Goal: Task Accomplishment & Management: Manage account settings

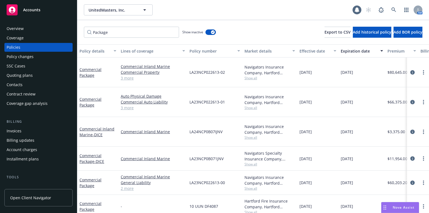
drag, startPoint x: 0, startPoint y: 0, endPoint x: 40, endPoint y: 27, distance: 48.4
click at [40, 27] on div "Overview" at bounding box center [39, 28] width 64 height 9
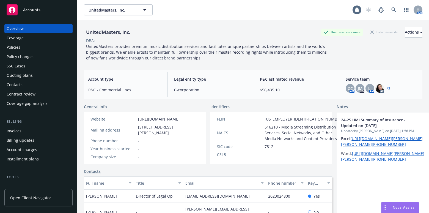
click at [387, 87] on link "+ 2" at bounding box center [388, 88] width 4 height 3
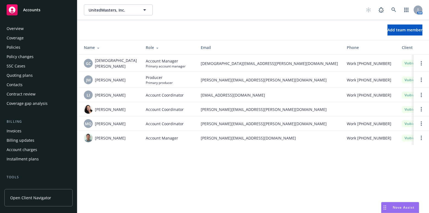
scroll to position [154, 0]
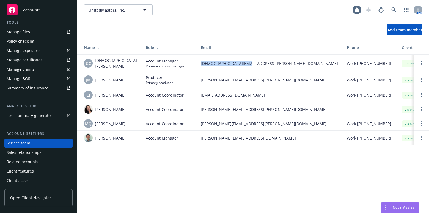
drag, startPoint x: 240, startPoint y: 62, endPoint x: 188, endPoint y: 70, distance: 52.5
click at [196, 70] on td "gay.chung@newfront.com" at bounding box center [269, 63] width 146 height 17
copy span "gay.chung@newfront.com"
drag, startPoint x: 252, startPoint y: 108, endPoint x: 158, endPoint y: 1, distance: 142.3
click at [180, 105] on tr "Mayra Santiago Account Coordinator mayra.santiago@newfront.com Visible Never" at bounding box center [305, 109] width 457 height 14
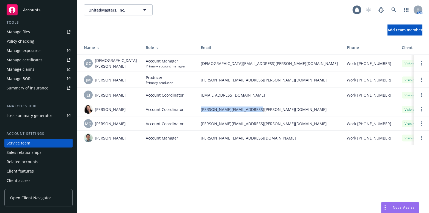
copy tr "mayra.santiago@newfront.com"
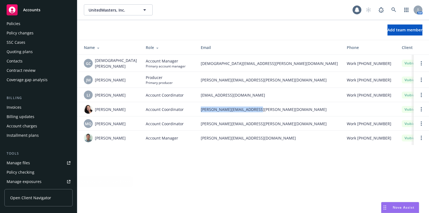
scroll to position [0, 0]
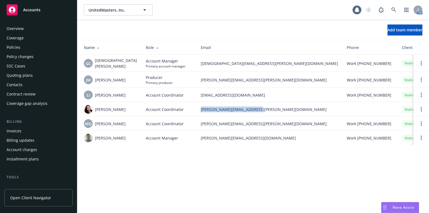
click at [42, 31] on div "Overview" at bounding box center [39, 28] width 64 height 9
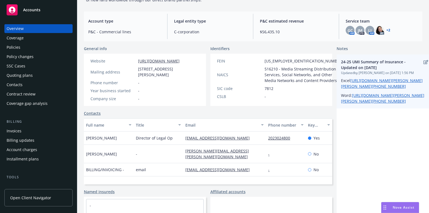
scroll to position [25, 0]
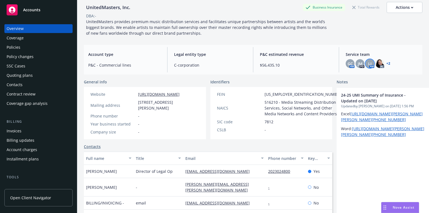
click at [365, 62] on div "LI" at bounding box center [369, 63] width 9 height 9
click at [350, 63] on div "GC" at bounding box center [349, 63] width 9 height 9
click at [21, 40] on div "Coverage" at bounding box center [15, 38] width 17 height 9
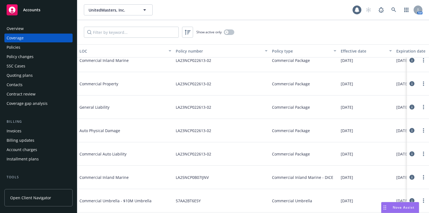
scroll to position [100, 0]
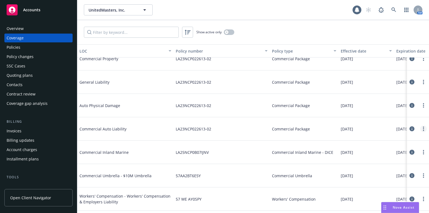
click at [420, 129] on link "more" at bounding box center [423, 128] width 7 height 7
click at [373, 136] on link "Edit coverage" at bounding box center [386, 139] width 72 height 11
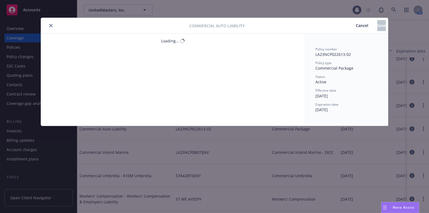
click at [52, 27] on button "close" at bounding box center [51, 25] width 7 height 7
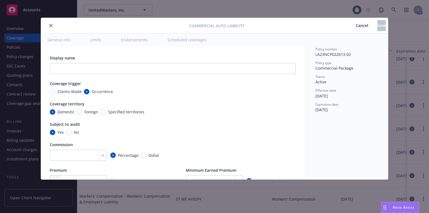
type textarea "x"
click at [20, 52] on div "Commercial Auto Liability Cancel Save General info Limits Endorsements Schedule…" at bounding box center [214, 106] width 429 height 213
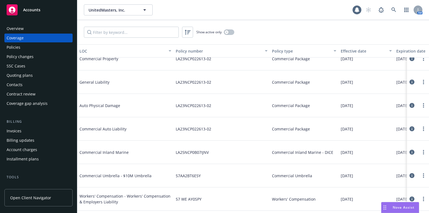
click at [23, 49] on div "Policies" at bounding box center [39, 47] width 64 height 9
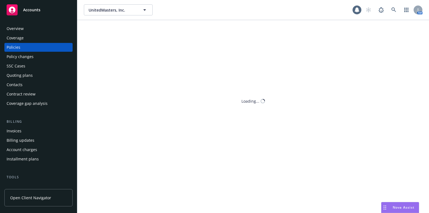
click at [23, 48] on div "Policies" at bounding box center [39, 47] width 64 height 9
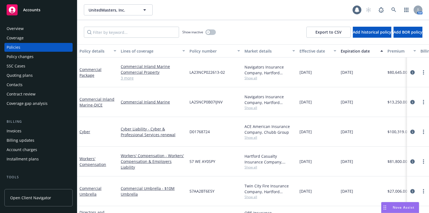
click at [132, 75] on link "3 more" at bounding box center [153, 78] width 64 height 6
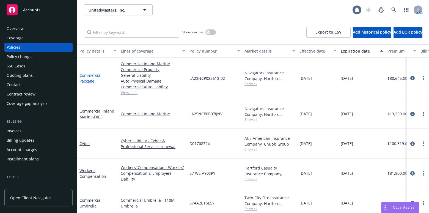
click at [91, 79] on link "Commercial Package" at bounding box center [90, 78] width 22 height 11
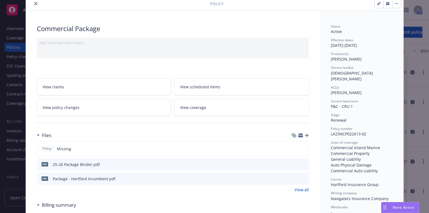
scroll to position [50, 0]
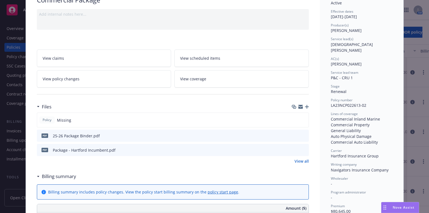
click at [301, 135] on icon "preview file" at bounding box center [303, 135] width 5 height 4
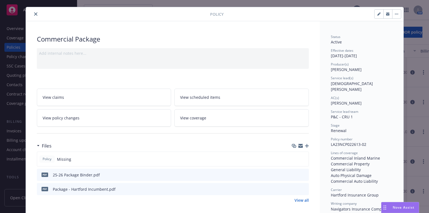
scroll to position [0, 0]
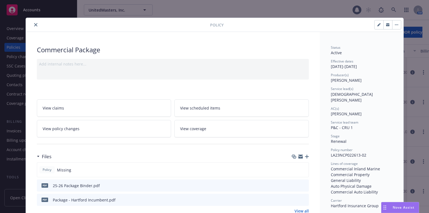
click at [34, 23] on icon "close" at bounding box center [35, 24] width 3 height 3
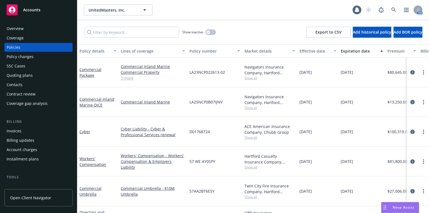
click at [9, 26] on div "Overview" at bounding box center [15, 28] width 17 height 9
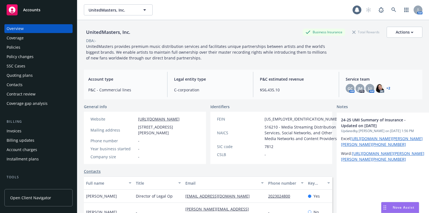
drag, startPoint x: 412, startPoint y: 108, endPoint x: 425, endPoint y: 104, distance: 13.7
click at [425, 104] on div "UnitedMasters, Inc. UnitedMasters, Inc. 1 AM UnitedMasters, Inc. Business Insur…" at bounding box center [252, 106] width 351 height 213
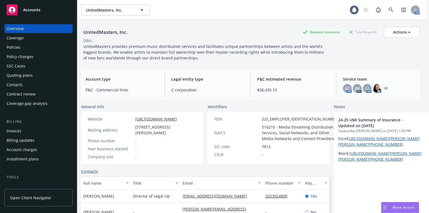
drag, startPoint x: 404, startPoint y: 102, endPoint x: 416, endPoint y: 101, distance: 11.8
click at [428, 106] on link "add" at bounding box center [434, 107] width 7 height 7
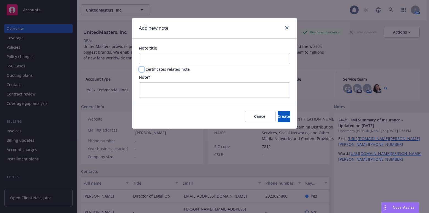
click at [141, 69] on input "checkbox" at bounding box center [141, 68] width 5 height 5
checkbox input "true"
click at [157, 91] on textarea at bounding box center [214, 89] width 151 height 15
type textarea "x"
type textarea "z"
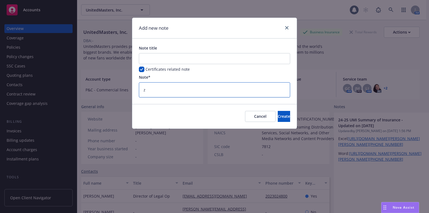
type textarea "x"
type textarea "zm"
type textarea "x"
type textarea "zmi"
type textarea "x"
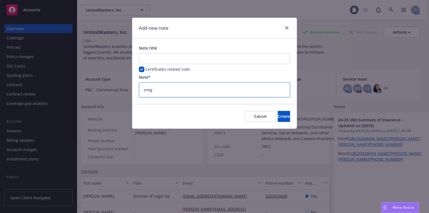
paste textarea "This account migrated from ecerts to Navigator. Process requests out of Navigat…"
type textarea "This account migrated from ecerts to Navigator. Process requests out of Navigat…"
type textarea "x"
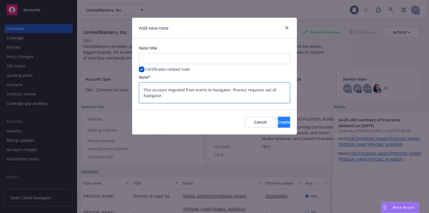
type textarea "This account migrated from ecerts to Navigator. Process requests out of Navigat…"
click at [277, 121] on span "Create" at bounding box center [283, 121] width 12 height 5
type textarea "x"
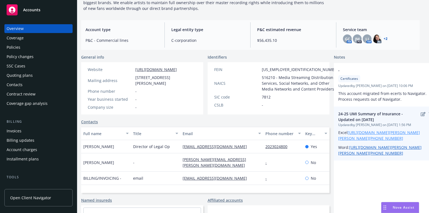
scroll to position [50, 3]
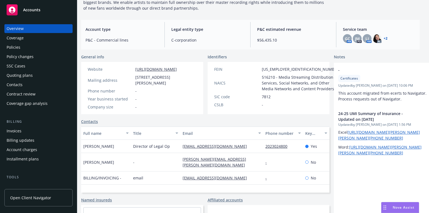
click at [403, 205] on span "Nova Assist" at bounding box center [403, 207] width 22 height 5
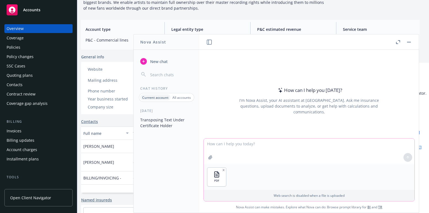
click at [246, 158] on textarea at bounding box center [309, 150] width 210 height 25
type textarea "can you transpose the information on page 1 under "Description of Operations" t…"
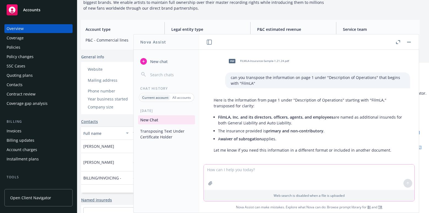
scroll to position [4, 0]
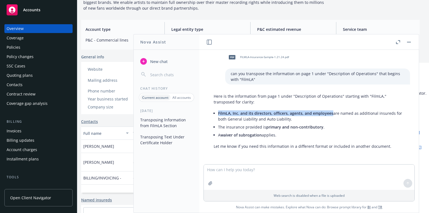
drag, startPoint x: 330, startPoint y: 111, endPoint x: 217, endPoint y: 114, distance: 113.0
click at [217, 114] on div "Here is the information from page 1 under "Description of Operations" starting …" at bounding box center [309, 121] width 202 height 60
copy span "FilmLA, Inc. and its directors, officers, agents, and employees"
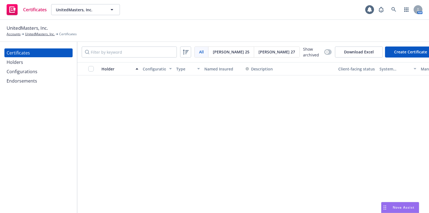
scroll to position [899, 0]
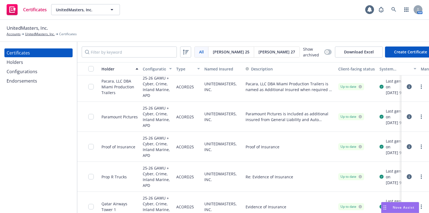
click at [400, 51] on button "Create Certificate" at bounding box center [410, 51] width 51 height 11
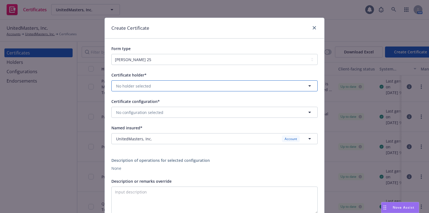
click at [140, 85] on span "No holder selected" at bounding box center [133, 86] width 35 height 6
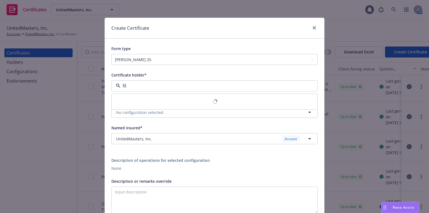
type input "film"
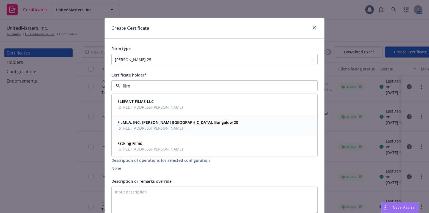
click at [164, 125] on span "[STREET_ADDRESS][PERSON_NAME]" at bounding box center [177, 128] width 121 height 6
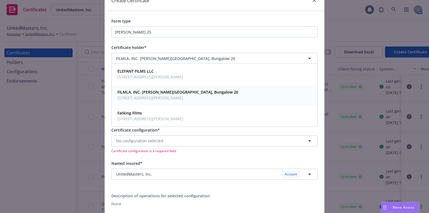
scroll to position [50, 0]
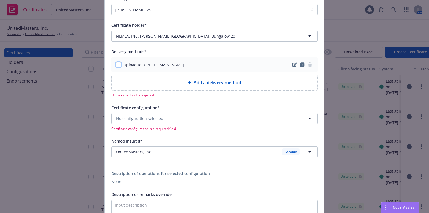
click at [116, 62] on div "Upload to https://www.newfront.com" at bounding box center [150, 65] width 68 height 6
click at [117, 68] on div "Upload to https://www.newfront.com" at bounding box center [214, 64] width 206 height 15
click at [117, 67] on input "checkbox" at bounding box center [118, 64] width 5 height 5
checkbox input "true"
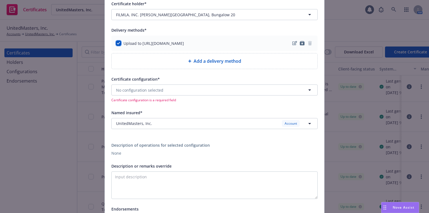
scroll to position [100, 0]
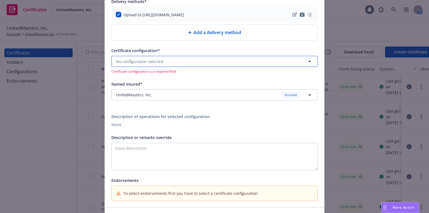
click at [137, 61] on span "No configuration selected" at bounding box center [139, 62] width 47 height 6
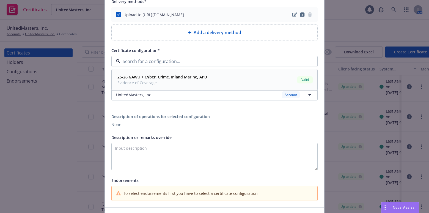
click at [146, 82] on span "Evidence of Coverage" at bounding box center [162, 83] width 90 height 6
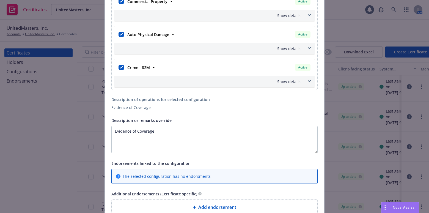
scroll to position [524, 0]
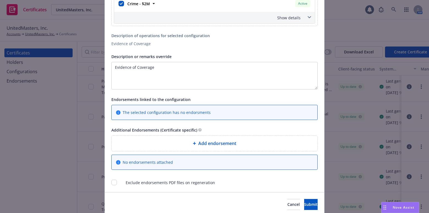
click at [210, 145] on span "Add endorsement" at bounding box center [217, 143] width 38 height 7
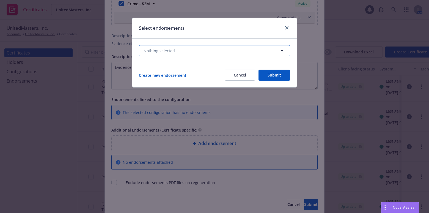
click at [178, 49] on button "Nothing selected" at bounding box center [214, 50] width 151 height 11
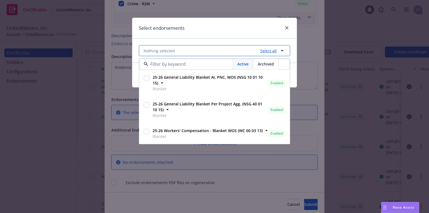
click at [267, 52] on link "Select all" at bounding box center [267, 51] width 19 height 6
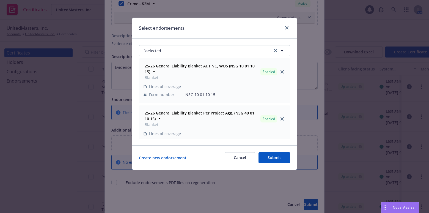
click at [279, 161] on button "Submit" at bounding box center [274, 157] width 32 height 11
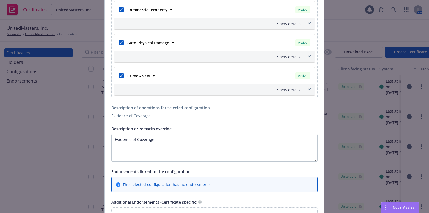
scroll to position [499, 0]
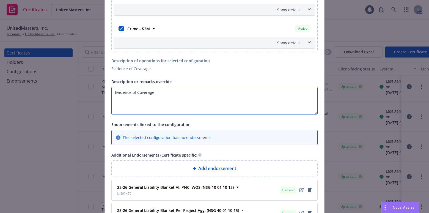
drag, startPoint x: 166, startPoint y: 93, endPoint x: -4, endPoint y: 86, distance: 170.5
click at [0, 86] on html "Certificates UnitedMasters, Inc. UnitedMasters, Inc. 1 AM UnitedMasters, Inc. A…" at bounding box center [214, 106] width 429 height 213
paste textarea "FilmLA,ÊInc.ÊandÊitsÊdirectors,Êofficers,ÊagentsÊandÊemployeesÊ"
paste textarea "FilmLA, Inc. and its directors, officers, agents, and employees"
paste textarea "The Certificate Holder is included as an additional insured as required by a wr…"
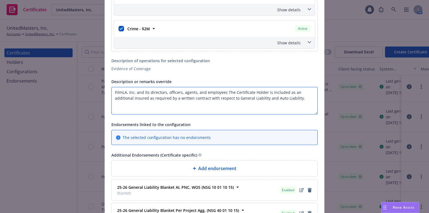
drag, startPoint x: 265, startPoint y: 93, endPoint x: 223, endPoint y: 90, distance: 42.1
click at [223, 90] on textarea "FilmLA, Inc. and its directors, officers, agents, and employees The Certificate…" at bounding box center [214, 100] width 206 height 27
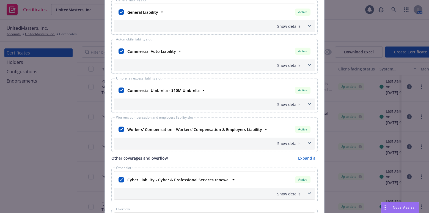
scroll to position [200, 0]
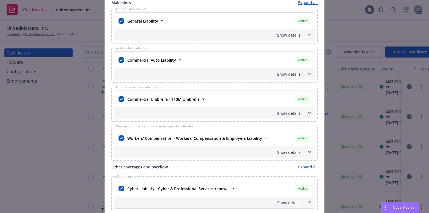
type textarea "FilmLA, Inc. and its directors, officers, agents, and employees are included as…"
click at [289, 81] on div "Automobile liability slot Commercial Auto Liability Active Policy number LA23NC…" at bounding box center [214, 65] width 206 height 35
click at [291, 74] on div "Show details" at bounding box center [207, 74] width 185 height 6
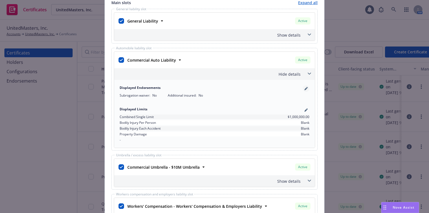
click at [302, 88] on link "pencil" at bounding box center [305, 88] width 7 height 7
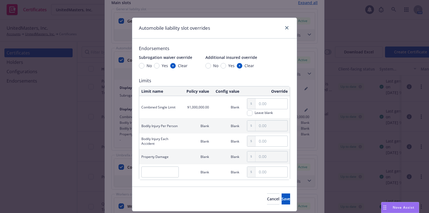
click at [226, 65] on span "Yes" at bounding box center [230, 66] width 9 height 6
click at [223, 65] on input "Yes" at bounding box center [222, 65] width 5 height 5
radio input "true"
drag, startPoint x: 273, startPoint y: 198, endPoint x: 273, endPoint y: 192, distance: 6.1
click at [281, 196] on span "Save" at bounding box center [285, 198] width 9 height 5
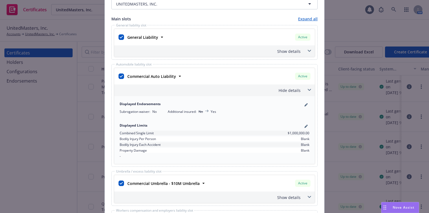
scroll to position [175, 0]
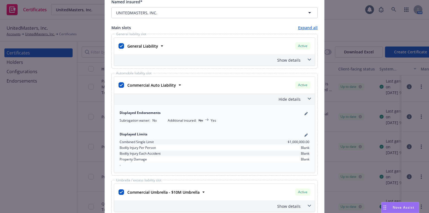
click at [291, 63] on div "Show details" at bounding box center [214, 60] width 201 height 12
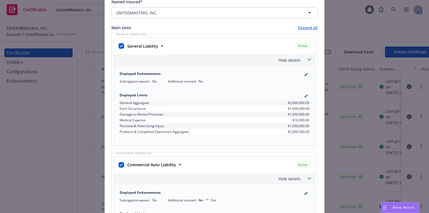
click at [302, 75] on link "pencil" at bounding box center [305, 74] width 7 height 7
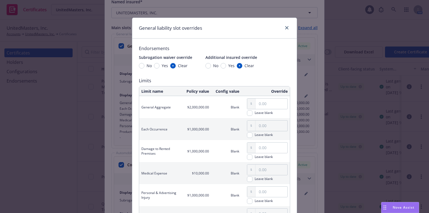
click at [218, 65] on div "No Yes Clear" at bounding box center [229, 66] width 49 height 6
click at [220, 65] on input "Yes" at bounding box center [222, 65] width 5 height 5
radio input "true"
click at [220, 65] on input "Yes" at bounding box center [222, 65] width 5 height 5
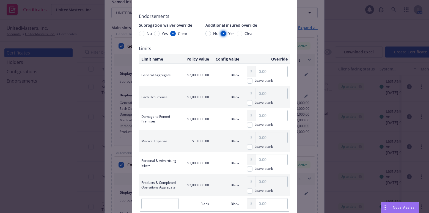
scroll to position [79, 0]
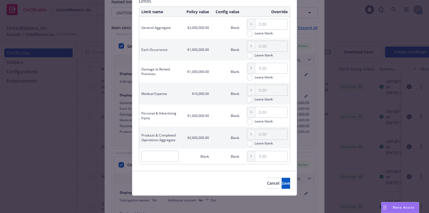
click at [274, 175] on div "Cancel Save" at bounding box center [214, 183] width 164 height 24
click at [281, 177] on button "Save" at bounding box center [285, 182] width 9 height 11
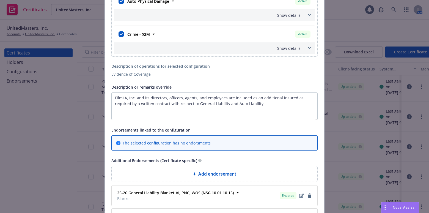
scroll to position [644, 0]
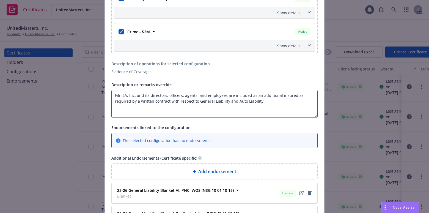
drag, startPoint x: 263, startPoint y: 114, endPoint x: 263, endPoint y: 103, distance: 11.0
click at [263, 114] on textarea "FilmLA, Inc. and its directors, officers, agents, and employees are included as…" at bounding box center [214, 103] width 206 height 27
paste textarea "Coverage is Primary and Non-Contributory."
paste textarea "Waiver of subrogation applies with respect to General Liability, Auto Liability…"
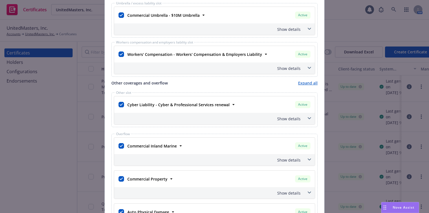
scroll to position [419, 0]
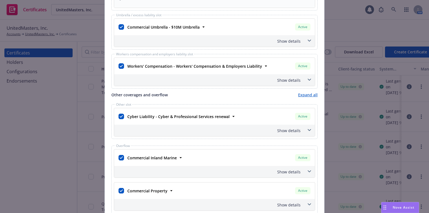
type textarea "FilmLA, Inc. and its directors, officers, agents, and employees are included as…"
click at [287, 80] on div "Show details" at bounding box center [207, 80] width 185 height 6
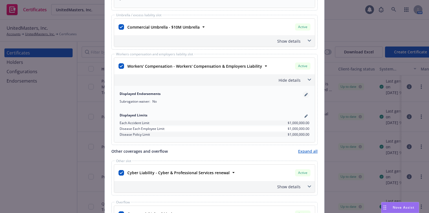
click at [304, 95] on icon "pencil" at bounding box center [305, 94] width 3 height 3
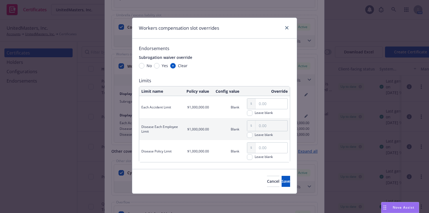
click at [159, 65] on span "Yes" at bounding box center [163, 66] width 9 height 6
click at [159, 65] on input "Yes" at bounding box center [156, 65] width 5 height 5
radio input "true"
click at [282, 180] on button "Save" at bounding box center [285, 181] width 9 height 11
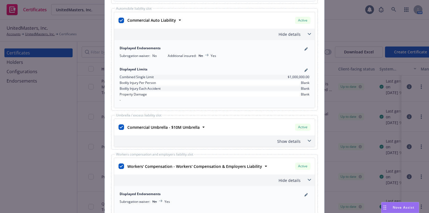
scroll to position [294, 0]
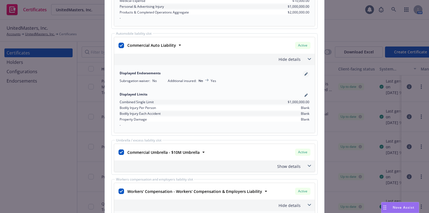
click at [304, 74] on icon "pencil" at bounding box center [305, 74] width 3 height 3
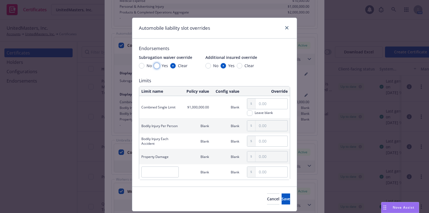
click at [154, 66] on input "Yes" at bounding box center [156, 65] width 5 height 5
radio input "true"
click at [281, 193] on button "Save" at bounding box center [285, 198] width 9 height 11
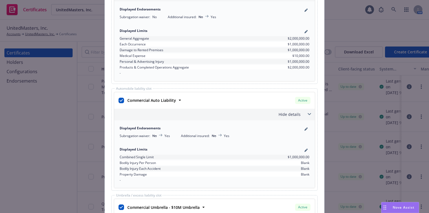
scroll to position [194, 0]
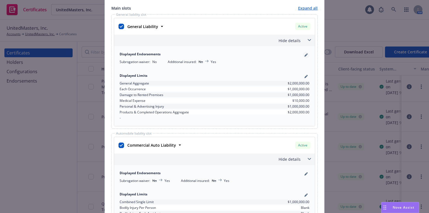
click at [304, 57] on link "pencil" at bounding box center [305, 55] width 7 height 7
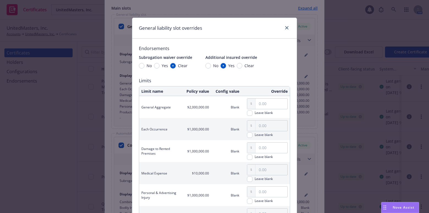
click at [162, 65] on span "Yes" at bounding box center [165, 66] width 6 height 6
click at [159, 65] on input "Yes" at bounding box center [156, 65] width 5 height 5
radio input "true"
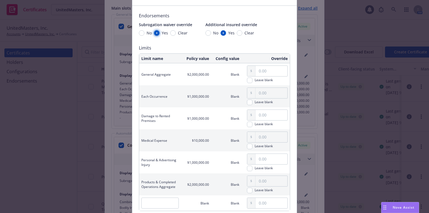
scroll to position [79, 0]
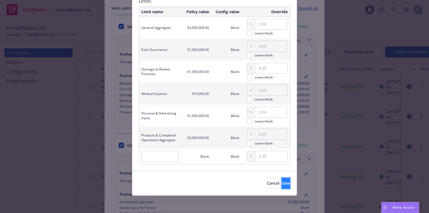
click at [281, 181] on span "Save" at bounding box center [285, 182] width 9 height 5
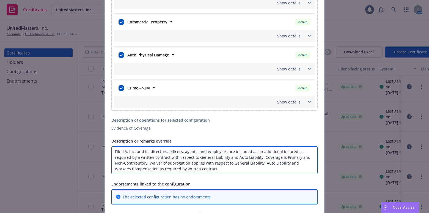
scroll to position [0, 0]
drag, startPoint x: 221, startPoint y: 151, endPoint x: 77, endPoint y: 137, distance: 144.9
click at [77, 137] on div "Create Certificate Form type ACORD 25 ACORD 27 Certificate holder* No holder se…" at bounding box center [214, 106] width 429 height 213
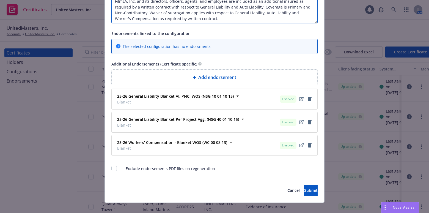
scroll to position [800, 0]
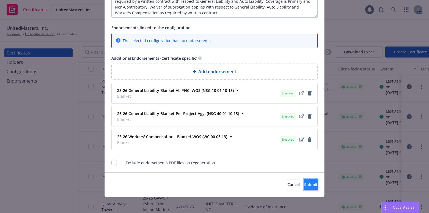
click at [304, 180] on button "Submit" at bounding box center [310, 184] width 13 height 11
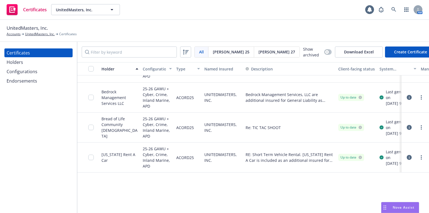
scroll to position [0, 0]
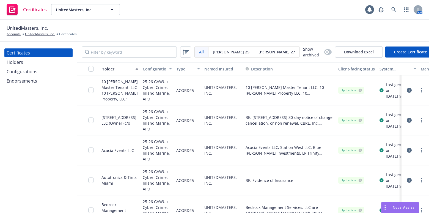
drag, startPoint x: 308, startPoint y: 125, endPoint x: 270, endPoint y: 63, distance: 72.8
click at [107, 54] on input "Filter by keyword" at bounding box center [129, 51] width 95 height 11
type input "filmLA"
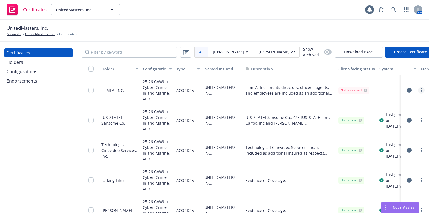
click at [418, 91] on link "more" at bounding box center [421, 90] width 7 height 7
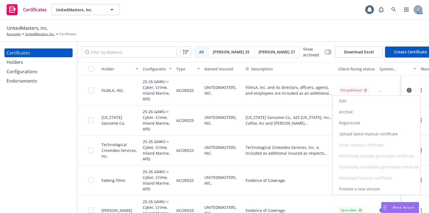
click at [344, 123] on link "Regenerate" at bounding box center [376, 122] width 88 height 11
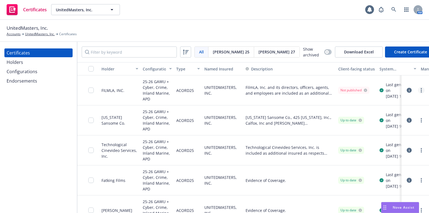
click at [418, 90] on link "more" at bounding box center [421, 90] width 7 height 7
click at [90, 88] on input "checkbox" at bounding box center [90, 89] width 5 height 5
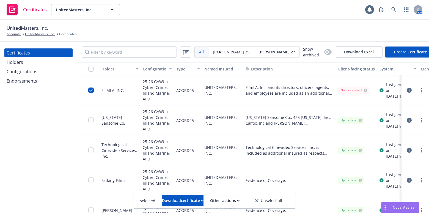
drag, startPoint x: 220, startPoint y: 206, endPoint x: 220, endPoint y: 193, distance: 12.9
click at [220, 206] on div "1 selected Download certificate Other actions Unselect all" at bounding box center [214, 200] width 162 height 15
click at [224, 199] on div "Other actions" at bounding box center [224, 200] width 29 height 10
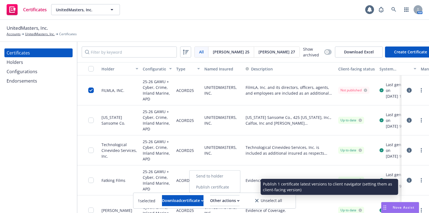
click at [225, 184] on link "Publish certificate" at bounding box center [214, 186] width 51 height 11
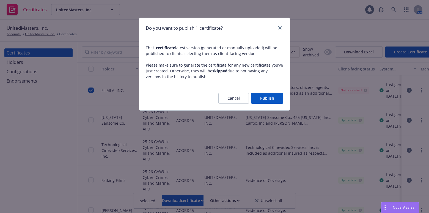
click at [273, 98] on button "Publish" at bounding box center [267, 98] width 32 height 11
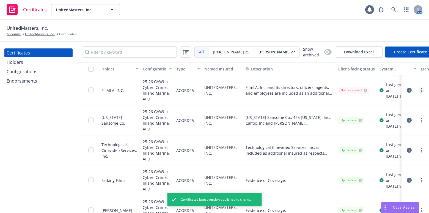
click at [419, 91] on link "more" at bounding box center [421, 90] width 7 height 7
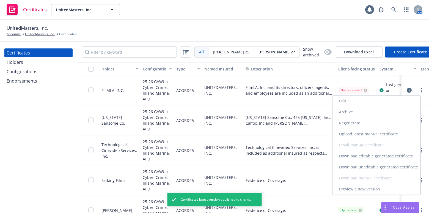
click at [374, 165] on link "Download uneditable generated certificate" at bounding box center [376, 166] width 88 height 11
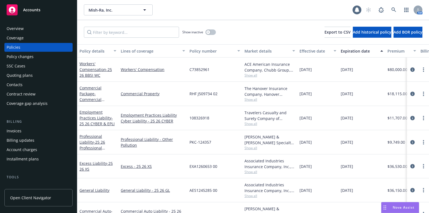
scroll to position [125, 0]
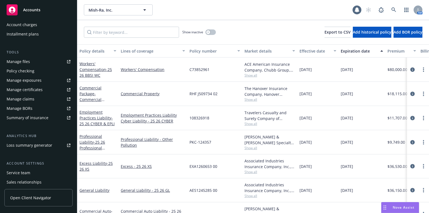
click at [40, 88] on div "Manage certificates" at bounding box center [25, 89] width 36 height 9
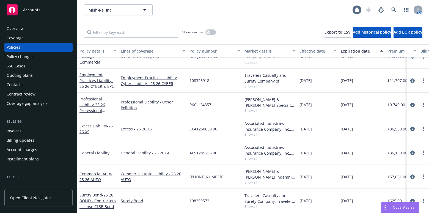
scroll to position [0, 0]
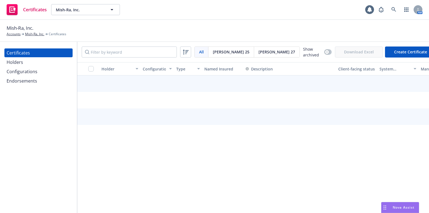
click at [258, 53] on span "[PERSON_NAME] 27" at bounding box center [276, 52] width 37 height 6
click at [258, 54] on span "[PERSON_NAME] 27" at bounding box center [276, 52] width 37 height 6
click at [254, 56] on div "[PERSON_NAME] 27" at bounding box center [276, 52] width 45 height 10
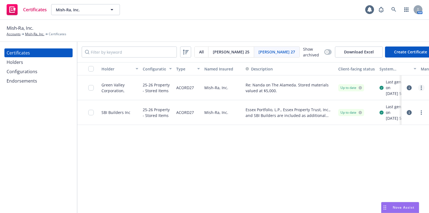
click at [419, 88] on link "more" at bounding box center [421, 87] width 7 height 7
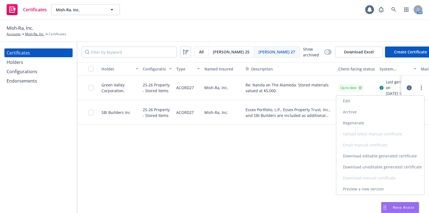
click at [369, 167] on link "Download uneditable generated certificate" at bounding box center [380, 166] width 88 height 11
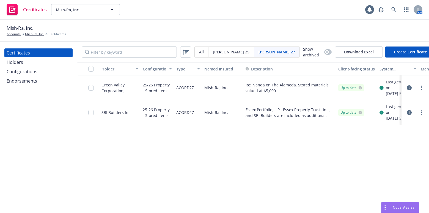
click at [401, 49] on button "Create Certificate" at bounding box center [410, 51] width 51 height 11
select select "ACORD27"
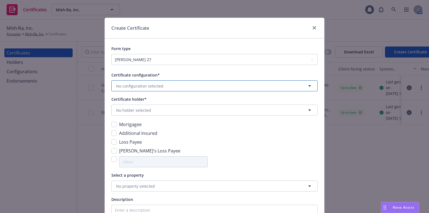
click at [149, 86] on span "No configuration selected" at bounding box center [139, 86] width 47 height 6
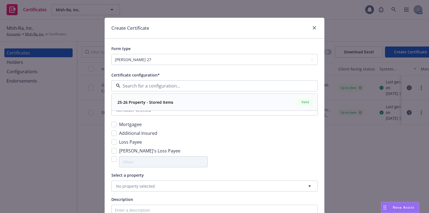
drag, startPoint x: 146, startPoint y: 105, endPoint x: 135, endPoint y: 102, distance: 11.7
click at [146, 104] on div "25-26 Property - Stored Items" at bounding box center [144, 102] width 59 height 8
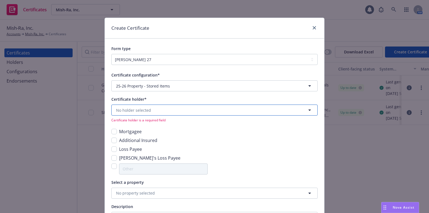
click at [121, 111] on span "No holder selected" at bounding box center [133, 110] width 35 height 6
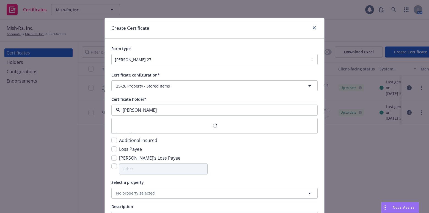
type input "camino"
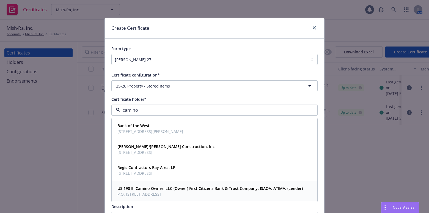
click at [143, 186] on span "US 190 El Camino Owner, LLC (Owner) First Citizens Bank & Trust Company, ISAOA,…" at bounding box center [209, 188] width 185 height 6
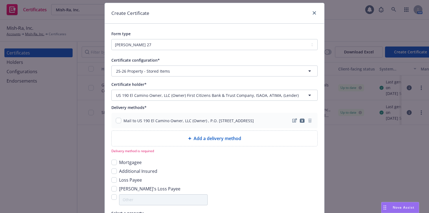
scroll to position [75, 0]
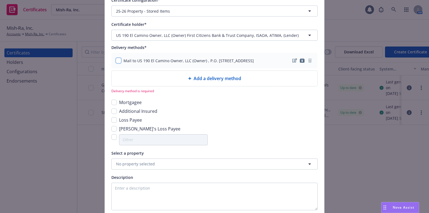
click at [116, 59] on input "checkbox" at bounding box center [118, 60] width 5 height 5
checkbox input "true"
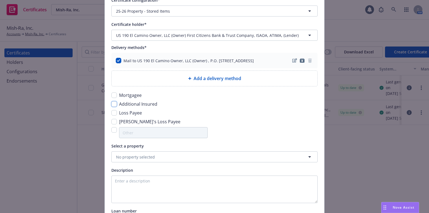
click at [113, 101] on input "checkbox" at bounding box center [113, 103] width 5 height 5
checkbox input "true"
click at [113, 113] on input "checkbox" at bounding box center [113, 112] width 5 height 5
checkbox input "true"
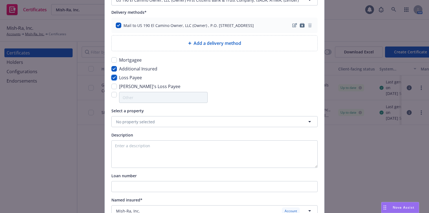
scroll to position [150, 0]
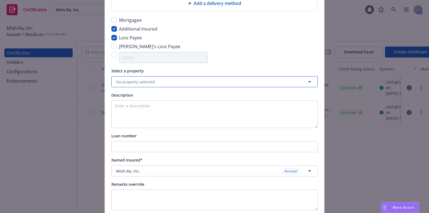
click at [142, 84] on span "No property selected" at bounding box center [135, 82] width 39 height 6
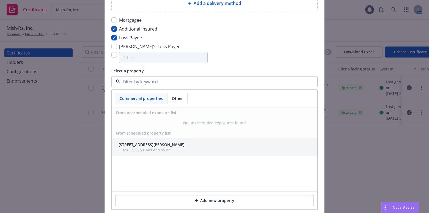
click at [151, 149] on div "Suites 3,5,11, & C and Warehouse" at bounding box center [151, 150] width 66 height 5
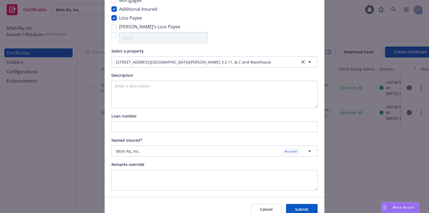
scroll to position [196, 0]
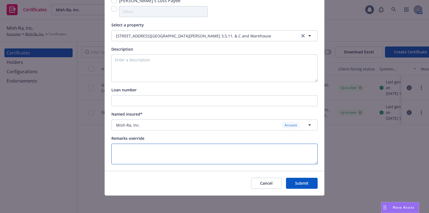
click at [134, 156] on textarea at bounding box center [214, 153] width 206 height 21
paste textarea "RE: Job #3754, Safeway Project, South San Francisco (Store 2740) Lusardi Constr…"
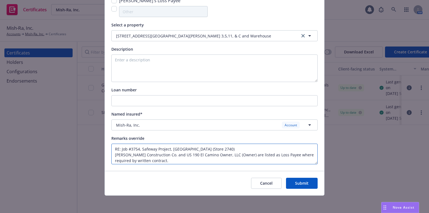
scroll to position [11, 0]
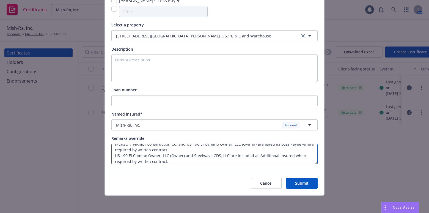
type textarea "RE: Job #3754, Safeway Project, South San Francisco (Store 2740) Lusardi Constr…"
click at [291, 184] on button "Submit" at bounding box center [302, 182] width 32 height 11
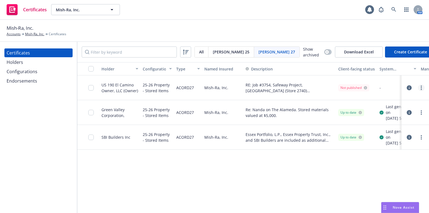
click at [420, 88] on icon "more" at bounding box center [420, 87] width 1 height 4
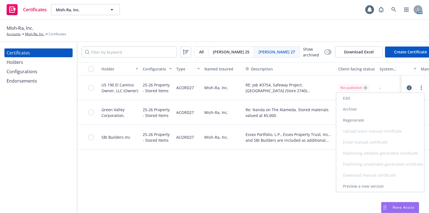
click at [352, 119] on link "Regenerate" at bounding box center [380, 120] width 88 height 11
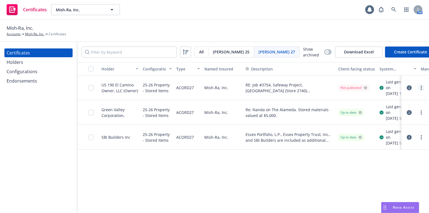
click at [420, 90] on link "more" at bounding box center [421, 87] width 7 height 7
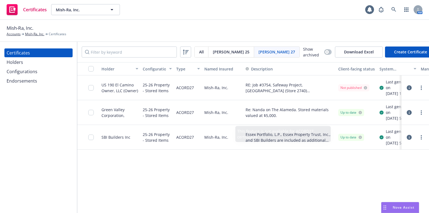
click at [360, 169] on link "Download uneditable generated certificate" at bounding box center [380, 166] width 88 height 11
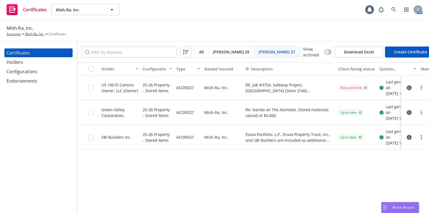
click at [10, 62] on div "Holders" at bounding box center [15, 62] width 16 height 9
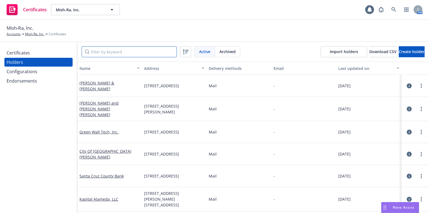
click at [121, 52] on input "Filter by keyword" at bounding box center [129, 51] width 95 height 11
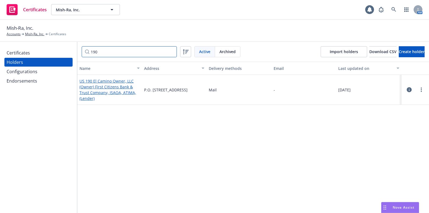
type input "190"
click at [117, 80] on link "US 190 El Camino Owner, LLC (Owner) First Citizens Bank & Trust Company, ISAOA,…" at bounding box center [107, 89] width 57 height 23
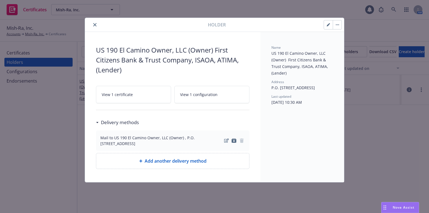
click at [327, 23] on icon "button" at bounding box center [327, 24] width 3 height 3
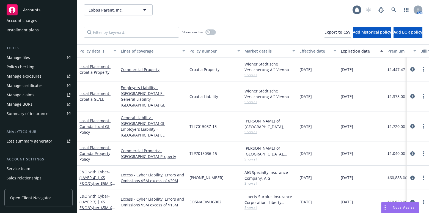
scroll to position [150, 0]
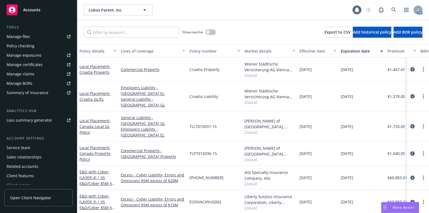
click at [36, 62] on div "Manage certificates" at bounding box center [25, 64] width 36 height 9
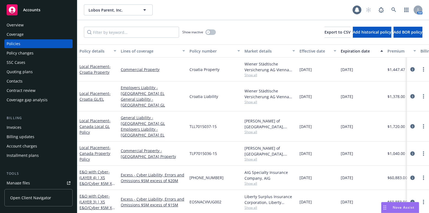
scroll to position [0, 0]
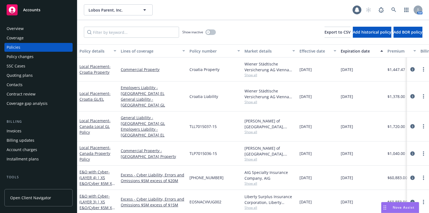
click at [29, 32] on div "Overview" at bounding box center [39, 28] width 64 height 9
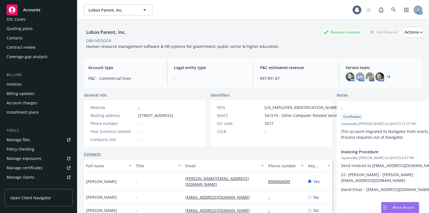
scroll to position [100, 0]
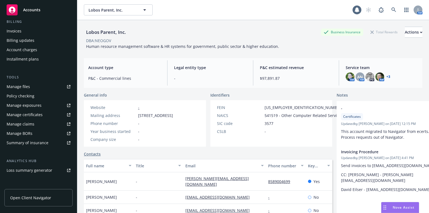
click at [21, 82] on div "Manage files" at bounding box center [18, 86] width 23 height 9
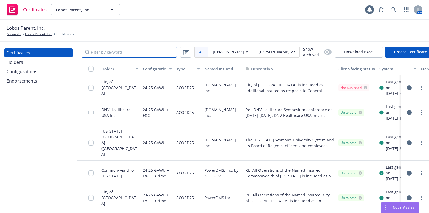
click at [107, 48] on input "Filter by keyword" at bounding box center [129, 51] width 95 height 11
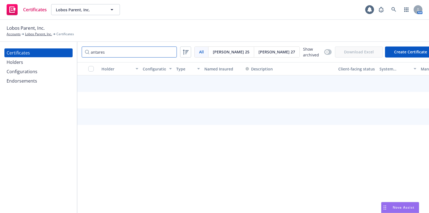
type input "antares"
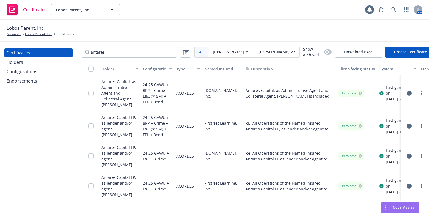
click at [33, 144] on div "Certificates Holders Configurations Endorsements" at bounding box center [38, 127] width 77 height 171
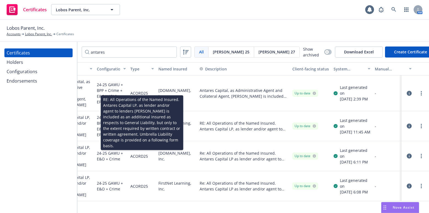
drag, startPoint x: 202, startPoint y: 129, endPoint x: 246, endPoint y: 121, distance: 45.3
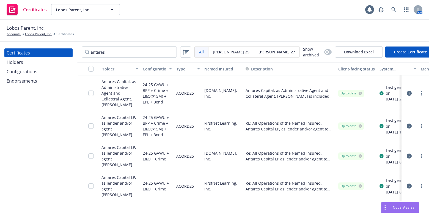
drag, startPoint x: 262, startPoint y: 110, endPoint x: 153, endPoint y: 123, distance: 109.6
drag, startPoint x: 127, startPoint y: 123, endPoint x: 108, endPoint y: 63, distance: 62.9
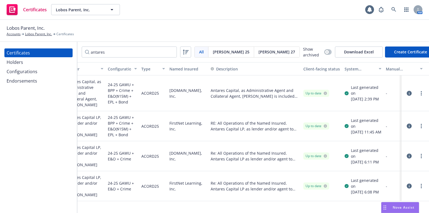
drag, startPoint x: 231, startPoint y: 118, endPoint x: 241, endPoint y: 115, distance: 10.9
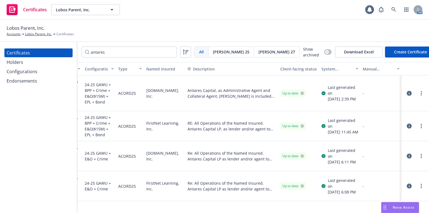
scroll to position [0, 52]
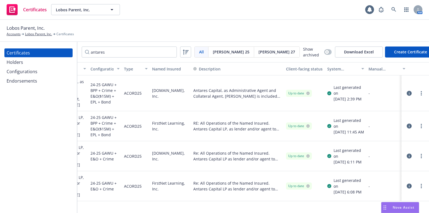
drag, startPoint x: 205, startPoint y: 122, endPoint x: 158, endPoint y: 113, distance: 47.3
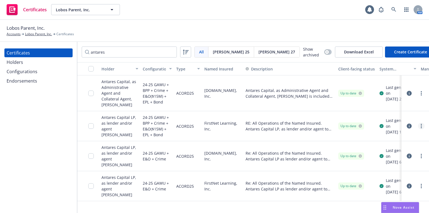
click at [419, 123] on link "more" at bounding box center [421, 126] width 7 height 7
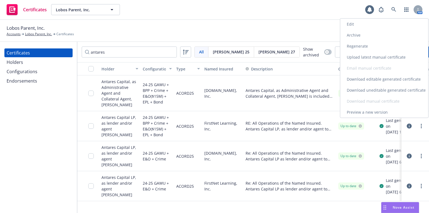
click at [350, 36] on link "Archive" at bounding box center [384, 35] width 88 height 11
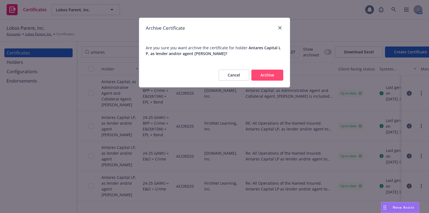
click at [277, 73] on button "Archive" at bounding box center [267, 75] width 32 height 11
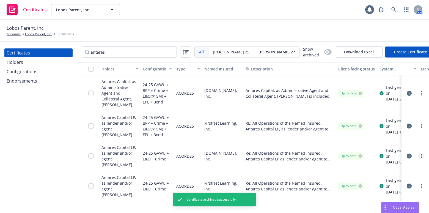
click at [420, 154] on icon "more" at bounding box center [420, 156] width 1 height 4
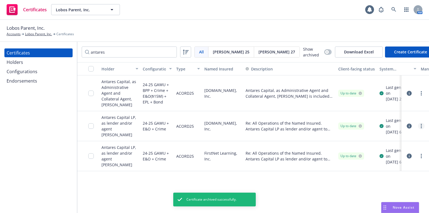
click at [421, 125] on circle "more" at bounding box center [420, 125] width 1 height 1
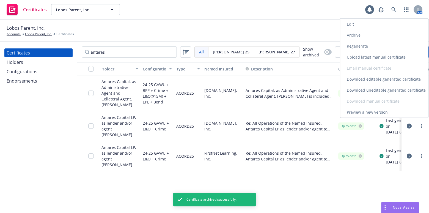
click at [375, 34] on link "Archive" at bounding box center [384, 35] width 88 height 11
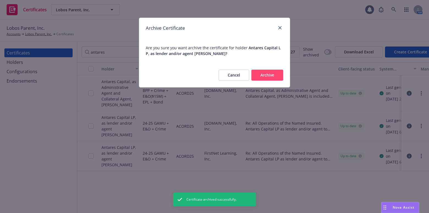
click at [273, 70] on button "Archive" at bounding box center [267, 75] width 32 height 11
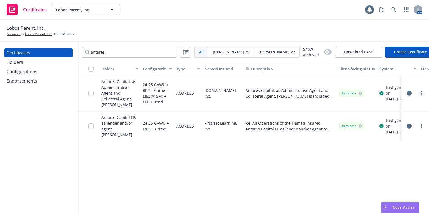
click at [422, 90] on link "more" at bounding box center [421, 93] width 7 height 7
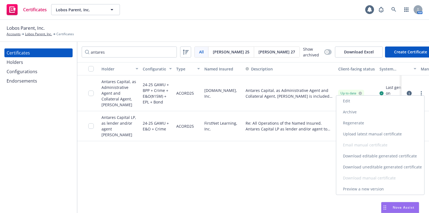
click at [373, 162] on link "Download uneditable generated certificate" at bounding box center [380, 166] width 88 height 11
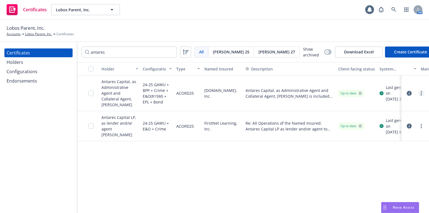
click at [420, 90] on link "more" at bounding box center [421, 93] width 7 height 7
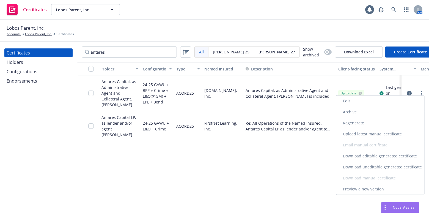
drag, startPoint x: 368, startPoint y: 104, endPoint x: 365, endPoint y: 102, distance: 3.7
click at [368, 104] on link "Edit" at bounding box center [380, 100] width 88 height 11
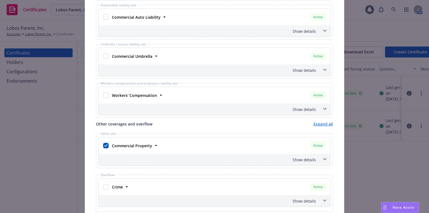
scroll to position [136, 0]
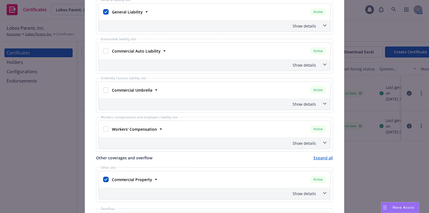
drag, startPoint x: 104, startPoint y: 48, endPoint x: 98, endPoint y: 46, distance: 6.2
click at [102, 47] on div at bounding box center [106, 51] width 8 height 10
click at [103, 49] on input "checkbox" at bounding box center [105, 50] width 5 height 5
checkbox input "true"
click at [106, 90] on input "checkbox" at bounding box center [105, 89] width 5 height 5
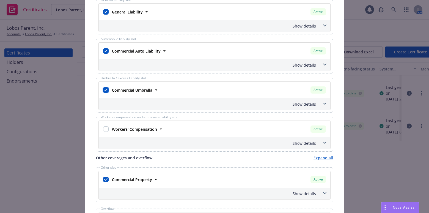
checkbox input "true"
click at [301, 104] on div "Show details" at bounding box center [208, 104] width 216 height 6
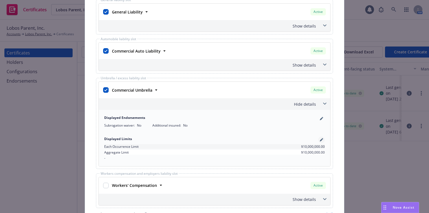
click at [318, 139] on link "pencil" at bounding box center [321, 139] width 7 height 7
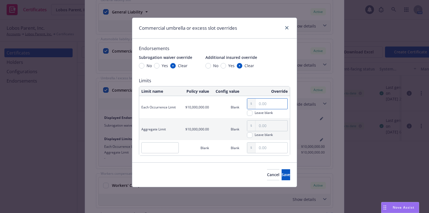
click at [263, 108] on input "text" at bounding box center [271, 103] width 32 height 10
type input "1,000,000.00"
click at [267, 125] on input "text" at bounding box center [271, 125] width 32 height 10
type input "1,000,000.00"
click at [281, 176] on span "Save" at bounding box center [285, 174] width 9 height 5
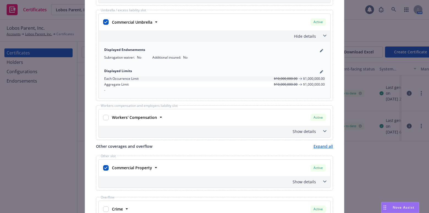
scroll to position [211, 0]
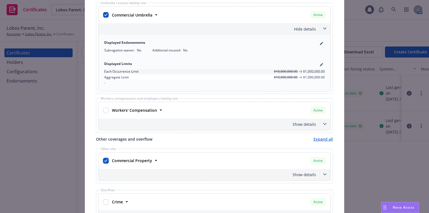
click at [103, 159] on input "checkbox" at bounding box center [105, 160] width 5 height 5
checkbox input "false"
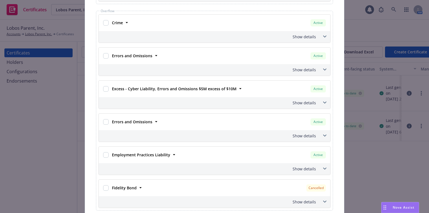
scroll to position [411, 0]
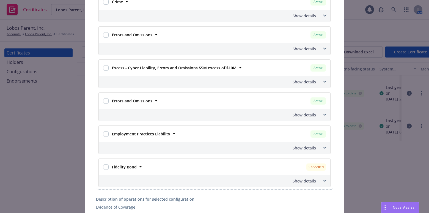
click at [302, 110] on div "Show details" at bounding box center [214, 115] width 231 height 12
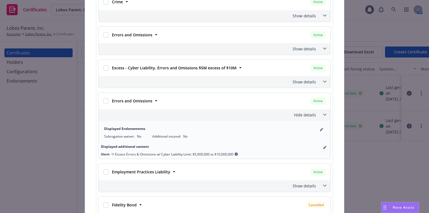
click at [292, 48] on div "Show details" at bounding box center [208, 49] width 216 height 6
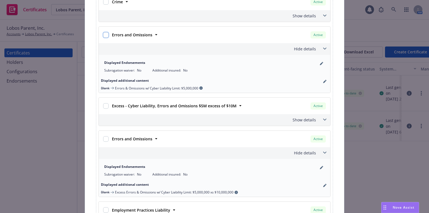
click at [105, 35] on input "checkbox" at bounding box center [105, 34] width 5 height 5
checkbox input "true"
click at [325, 80] on icon "pencil" at bounding box center [325, 80] width 1 height 1
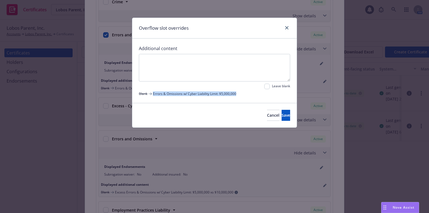
drag, startPoint x: 240, startPoint y: 94, endPoint x: 151, endPoint y: 99, distance: 89.4
click at [151, 99] on div "Additional content Leave blank Blank Errors & Omissions w/ Cyber Liability Limi…" at bounding box center [214, 70] width 164 height 64
copy span "Errors & Omissions w/ Cyber Liability Limit: $5,000,000"
click at [147, 65] on textarea at bounding box center [214, 67] width 151 height 27
paste textarea "Errors & Omissions w/ Cyber Liability Limit: $5,000,000"
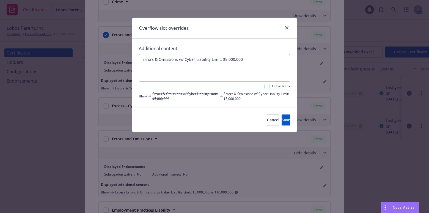
drag, startPoint x: 226, startPoint y: 60, endPoint x: 226, endPoint y: 68, distance: 8.0
click at [226, 63] on textarea "Errors & Omissions w/ Cyber Liability Limit: $5,000,000" at bounding box center [214, 67] width 151 height 27
type textarea "Errors & Omissions w/ Cyber Liability Limit: $1,000,000"
click at [281, 116] on button "Save" at bounding box center [285, 119] width 9 height 11
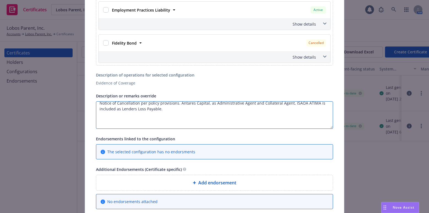
scroll to position [0, 0]
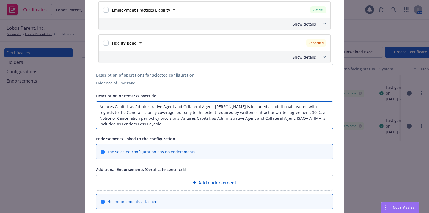
drag, startPoint x: 160, startPoint y: 117, endPoint x: 167, endPoint y: 121, distance: 8.2
click at [167, 121] on textarea "Antares Capital, as Administrative Agent and Collateral Agent, ISAOA ATIMA is i…" at bounding box center [214, 114] width 237 height 27
drag, startPoint x: 168, startPoint y: 117, endPoint x: 283, endPoint y: 111, distance: 115.6
click at [283, 111] on textarea "Antares Capital, as Administrative Agent and Collateral Agent, ISAOA ATIMA is i…" at bounding box center [214, 114] width 237 height 27
paste textarea "-days NOC/10-Days for Non-payment of premium in favor of Antares Capital, as Ad…"
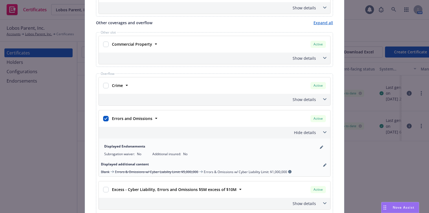
scroll to position [336, 0]
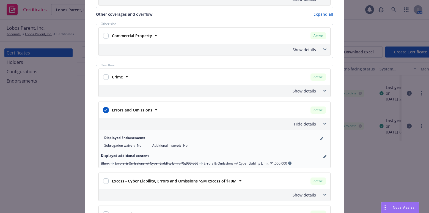
type textarea "Antares Capital, as Administrative Agent and Collateral Agent, ISAOA ATIMA is i…"
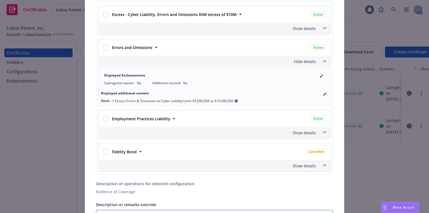
scroll to position [511, 0]
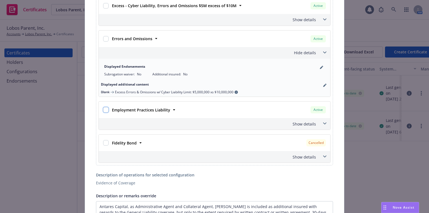
click at [104, 107] on input "checkbox" at bounding box center [105, 109] width 5 height 5
checkbox input "true"
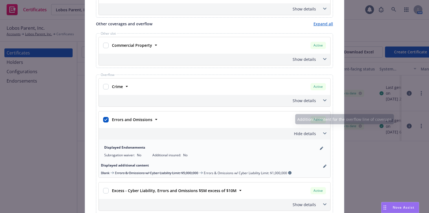
scroll to position [311, 0]
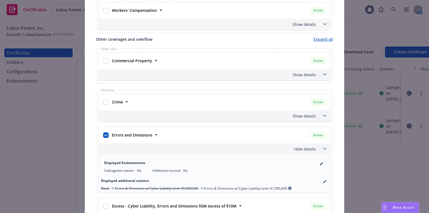
click at [102, 101] on div at bounding box center [106, 102] width 8 height 10
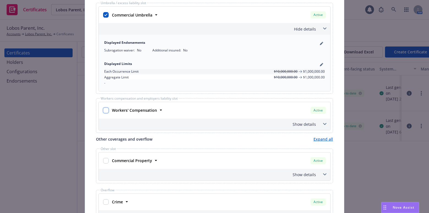
click at [104, 108] on input "checkbox" at bounding box center [105, 109] width 5 height 5
checkbox input "true"
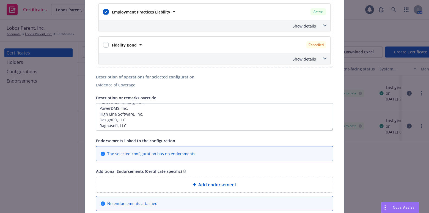
scroll to position [611, 0]
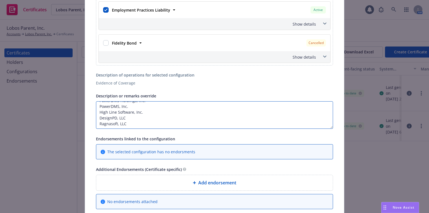
click at [108, 123] on textarea "Antares Capital, as Administrative Agent and Collateral Agent, ISAOA ATIMA is i…" at bounding box center [214, 114] width 237 height 27
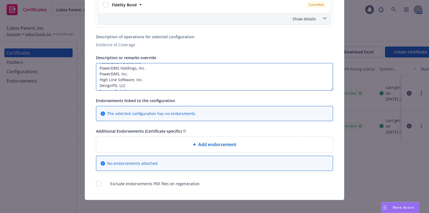
scroll to position [652, 0]
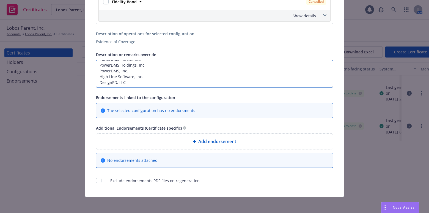
type textarea "Antares Capital, as Administrative Agent and Collateral Agent, ISAOA ATIMA is i…"
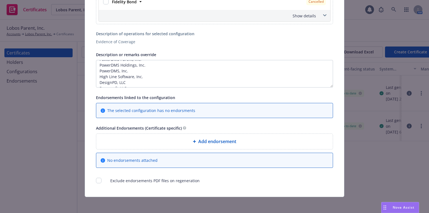
click at [226, 138] on span "Add endorsement" at bounding box center [217, 141] width 38 height 7
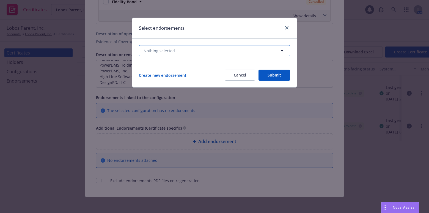
click at [187, 49] on button "Nothing selected" at bounding box center [214, 50] width 151 height 11
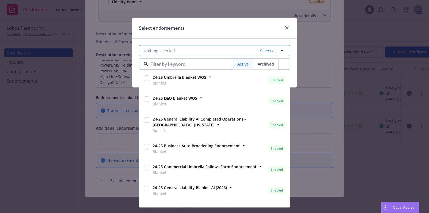
click at [187, 49] on button "Nothing selected Select all" at bounding box center [214, 50] width 151 height 11
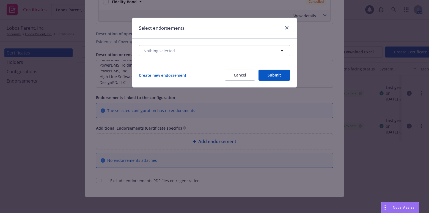
click at [246, 75] on button "Cancel" at bounding box center [239, 75] width 30 height 11
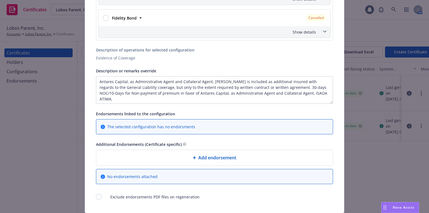
scroll to position [627, 0]
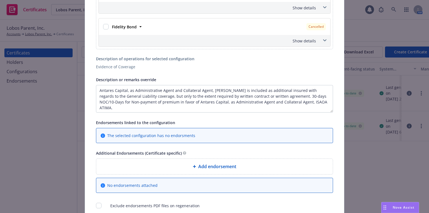
click at [214, 163] on span "Add endorsement" at bounding box center [217, 166] width 38 height 7
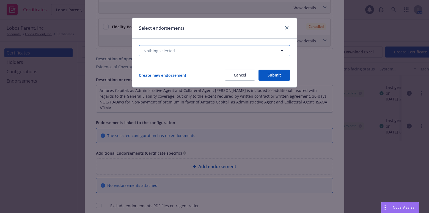
click at [202, 46] on button "Nothing selected" at bounding box center [214, 50] width 151 height 11
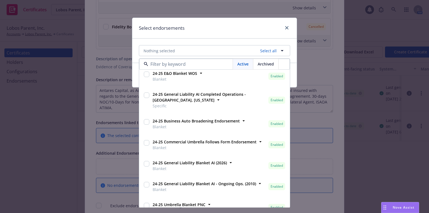
scroll to position [50, 0]
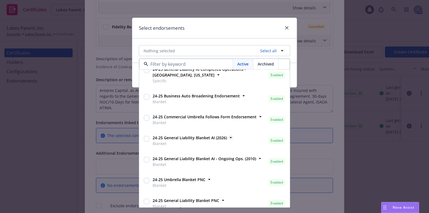
click at [214, 136] on strong "24-25 General Liability Blanket AI (2026)" at bounding box center [189, 137] width 74 height 5
checkbox input "true"
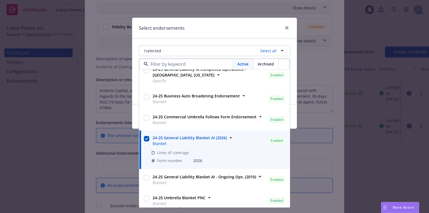
click at [202, 174] on strong "24-25 General Liability Blanket AI - Ongoing Ops. (2010)" at bounding box center [203, 176] width 103 height 5
checkbox input "true"
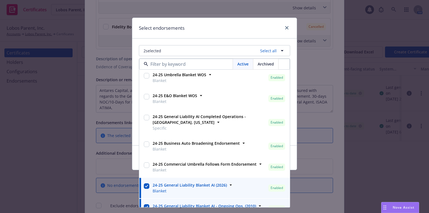
scroll to position [0, 0]
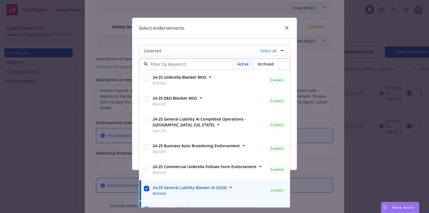
click at [214, 30] on div "Select endorsements" at bounding box center [214, 28] width 164 height 21
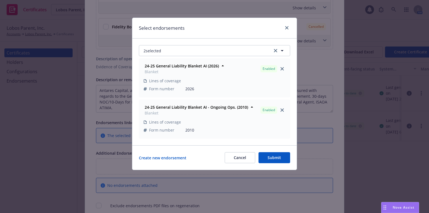
click at [275, 152] on button "Submit" at bounding box center [274, 157] width 32 height 11
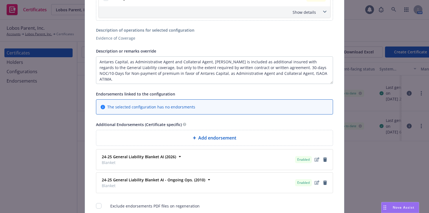
scroll to position [677, 0]
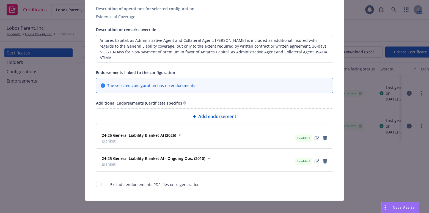
click at [179, 116] on div "Add endorsement" at bounding box center [214, 116] width 227 height 7
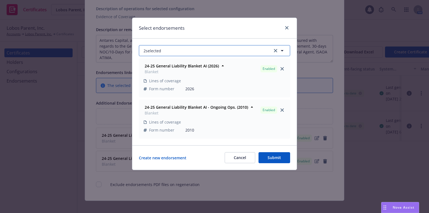
click at [168, 52] on button "2 selected" at bounding box center [214, 50] width 151 height 11
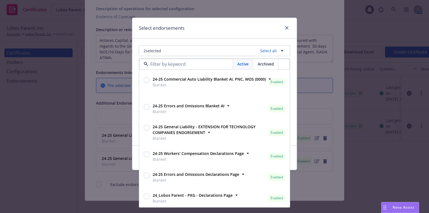
scroll to position [282, 0]
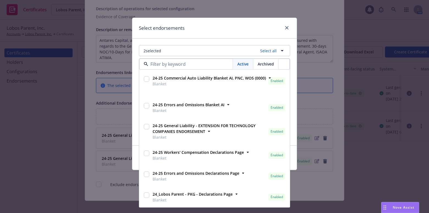
click at [204, 38] on div "2 selected Select all Active Archived 24-25 Workers' Compensation Blanket WOS (…" at bounding box center [214, 91] width 164 height 107
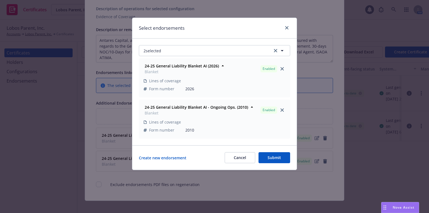
click at [264, 156] on button "Submit" at bounding box center [274, 157] width 32 height 11
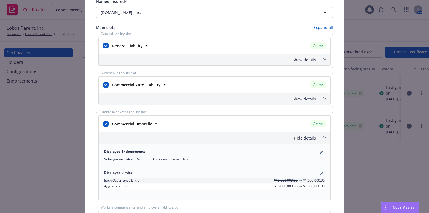
scroll to position [77, 0]
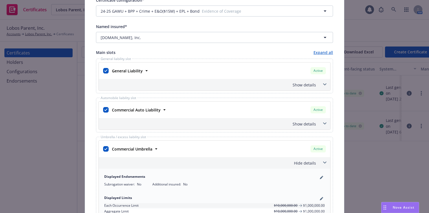
click at [307, 88] on div "Show details" at bounding box center [214, 85] width 231 height 12
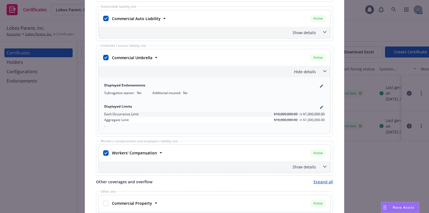
scroll to position [760, 0]
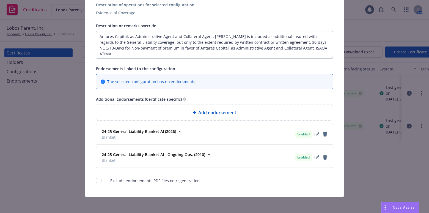
drag, startPoint x: 265, startPoint y: 68, endPoint x: 235, endPoint y: 151, distance: 88.5
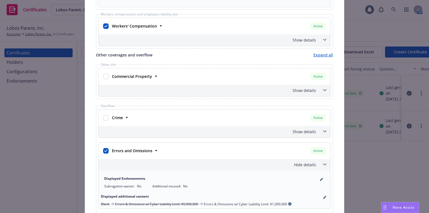
scroll to position [0, 0]
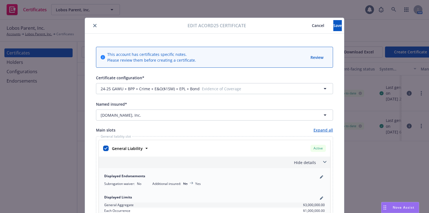
drag, startPoint x: 266, startPoint y: 145, endPoint x: 277, endPoint y: 46, distance: 99.8
click at [333, 29] on button "Save" at bounding box center [337, 25] width 9 height 11
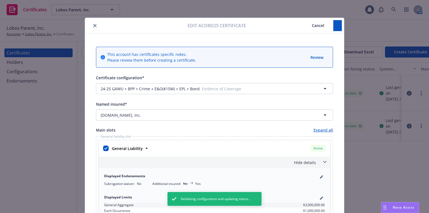
checkbox input "false"
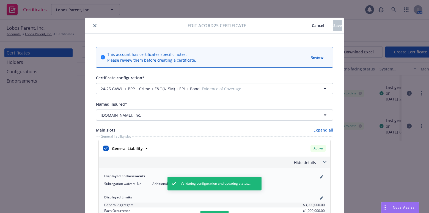
checkbox input "true"
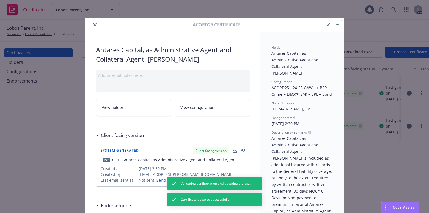
click at [94, 28] on div "Acord25 Certificate" at bounding box center [214, 25] width 259 height 14
click at [93, 26] on icon "close" at bounding box center [94, 24] width 3 height 3
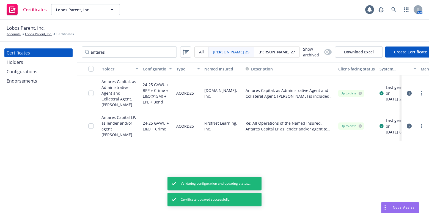
drag, startPoint x: 31, startPoint y: 76, endPoint x: 30, endPoint y: 71, distance: 5.4
click at [31, 75] on div "Certificates Holders Configurations Endorsements" at bounding box center [38, 66] width 68 height 37
click at [31, 69] on div "Configurations" at bounding box center [22, 71] width 31 height 9
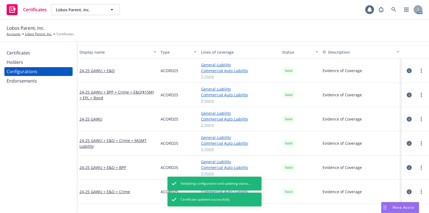
scroll to position [25, 0]
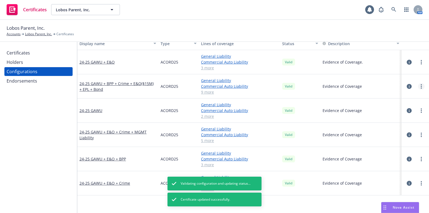
click at [418, 84] on link "more" at bounding box center [421, 86] width 7 height 7
click at [374, 98] on link "Edit" at bounding box center [390, 97] width 60 height 11
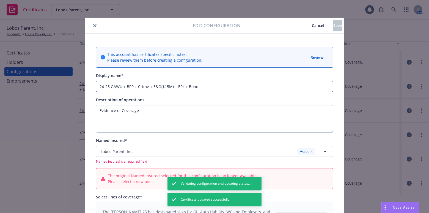
drag, startPoint x: 183, startPoint y: 86, endPoint x: 224, endPoint y: 83, distance: 41.3
click at [223, 83] on input "24-25 GAWU + BPP + Crime + E&O($15M) + EPL + Bond" at bounding box center [214, 86] width 237 height 11
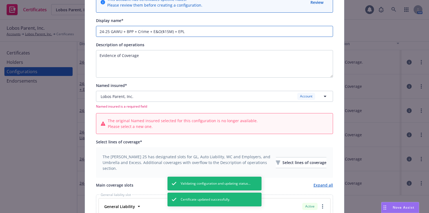
scroll to position [100, 0]
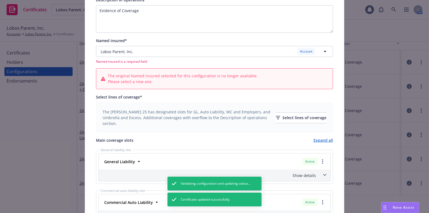
type input "24-25 GAWU + BPP + Crime + E&O($15M) + EPL"
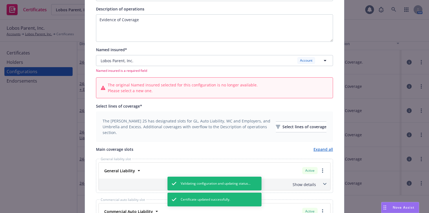
scroll to position [0, 0]
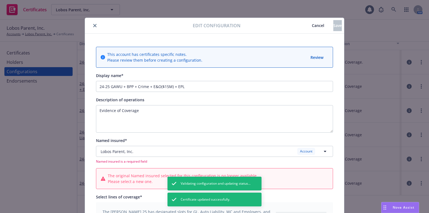
drag, startPoint x: 197, startPoint y: 126, endPoint x: 110, endPoint y: 52, distance: 114.1
click at [91, 23] on button "close" at bounding box center [94, 25] width 7 height 7
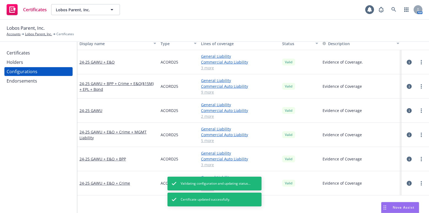
click at [16, 50] on div "Certificates" at bounding box center [18, 52] width 23 height 9
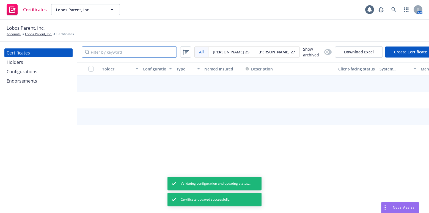
click at [99, 49] on input "Filter by keyword" at bounding box center [129, 51] width 95 height 11
type input "antares"
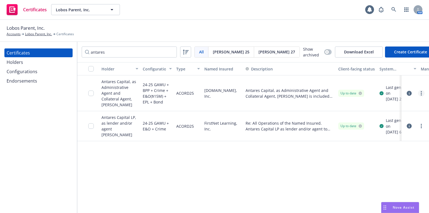
click at [422, 90] on link "more" at bounding box center [421, 93] width 7 height 7
click at [357, 121] on link "Regenerate" at bounding box center [380, 122] width 88 height 11
click at [421, 123] on link "more" at bounding box center [421, 126] width 7 height 7
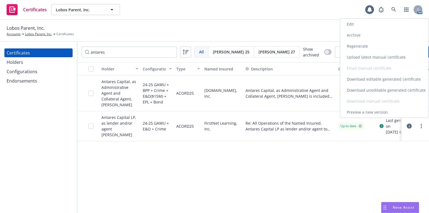
click at [353, 30] on link "Archive" at bounding box center [384, 35] width 88 height 11
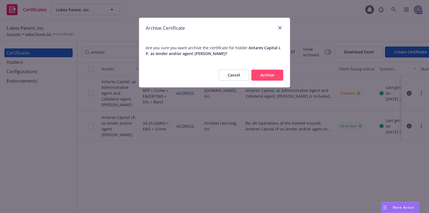
click at [279, 73] on button "Archive" at bounding box center [267, 75] width 32 height 11
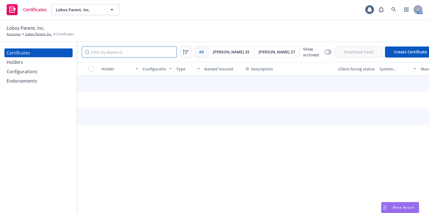
click at [115, 55] on input "Filter by keyword" at bounding box center [129, 51] width 95 height 11
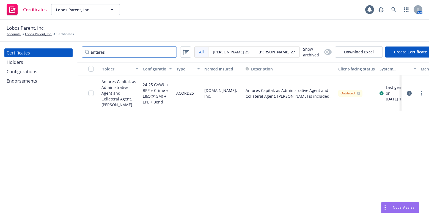
type input "antares"
drag, startPoint x: 421, startPoint y: 85, endPoint x: 421, endPoint y: 88, distance: 3.3
click at [421, 88] on div at bounding box center [414, 93] width 23 height 11
click at [420, 92] on link "more" at bounding box center [421, 93] width 7 height 7
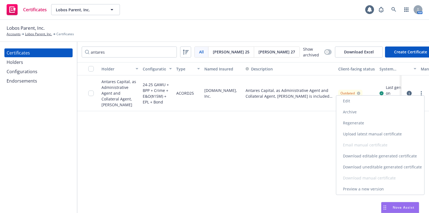
click at [369, 166] on link "Download uneditable generated certificate" at bounding box center [380, 166] width 88 height 11
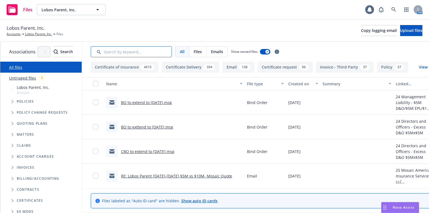
click at [152, 56] on input "Search by keyword..." at bounding box center [131, 51] width 81 height 11
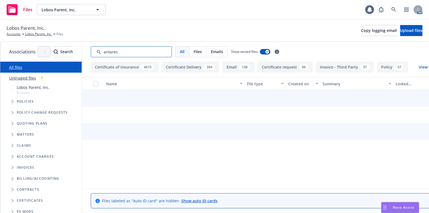
type input "antares"
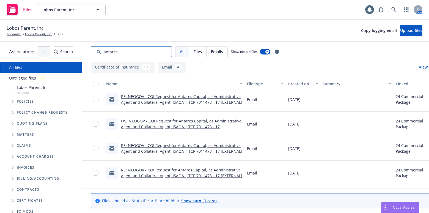
scroll to position [195, 0]
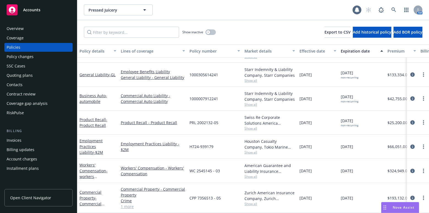
scroll to position [153, 0]
